Goal: Task Accomplishment & Management: Use online tool/utility

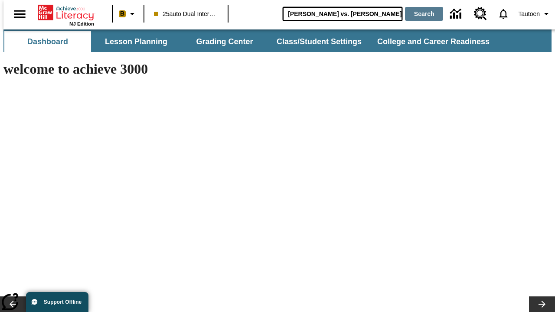
type input "[PERSON_NAME] vs. [PERSON_NAME]"
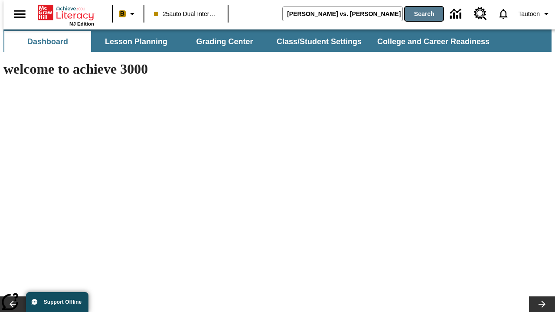
click at [418, 14] on button "Search" at bounding box center [424, 14] width 38 height 14
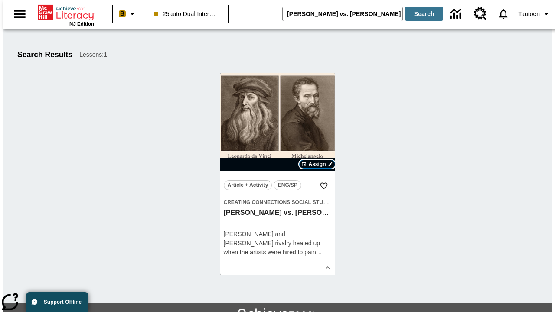
click at [317, 164] on span "Assign" at bounding box center [316, 164] width 17 height 8
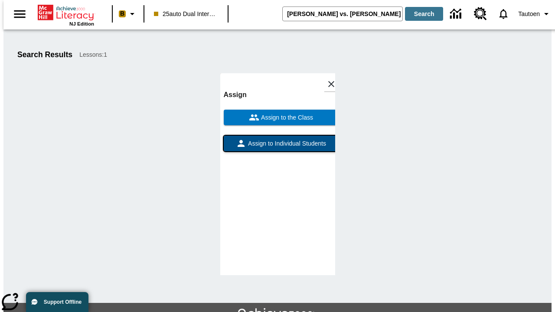
click at [277, 139] on span "Assign to Individual Students" at bounding box center [286, 143] width 80 height 9
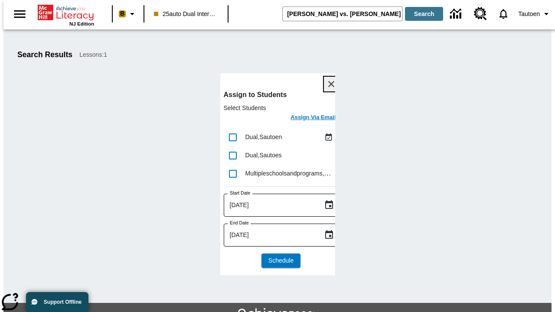
scroll to position [47, 0]
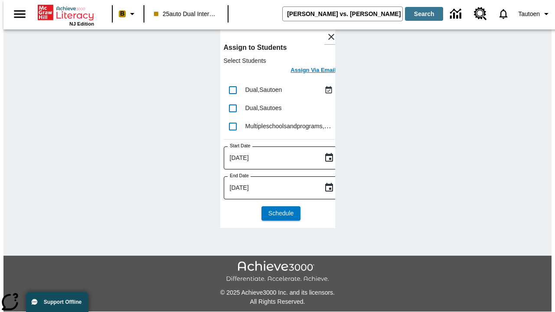
click at [232, 90] on input "lesson details" at bounding box center [233, 90] width 18 height 18
checkbox input "true"
click at [306, 71] on h6 "Assign Via Email" at bounding box center [312, 70] width 45 height 10
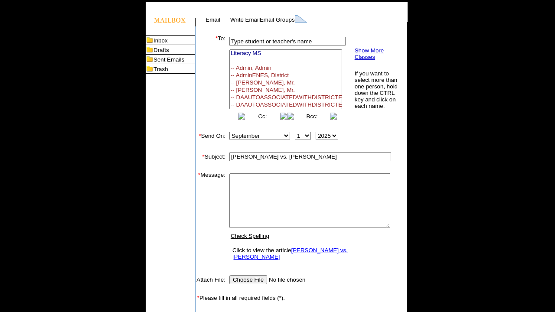
select select
